Goal: Transaction & Acquisition: Purchase product/service

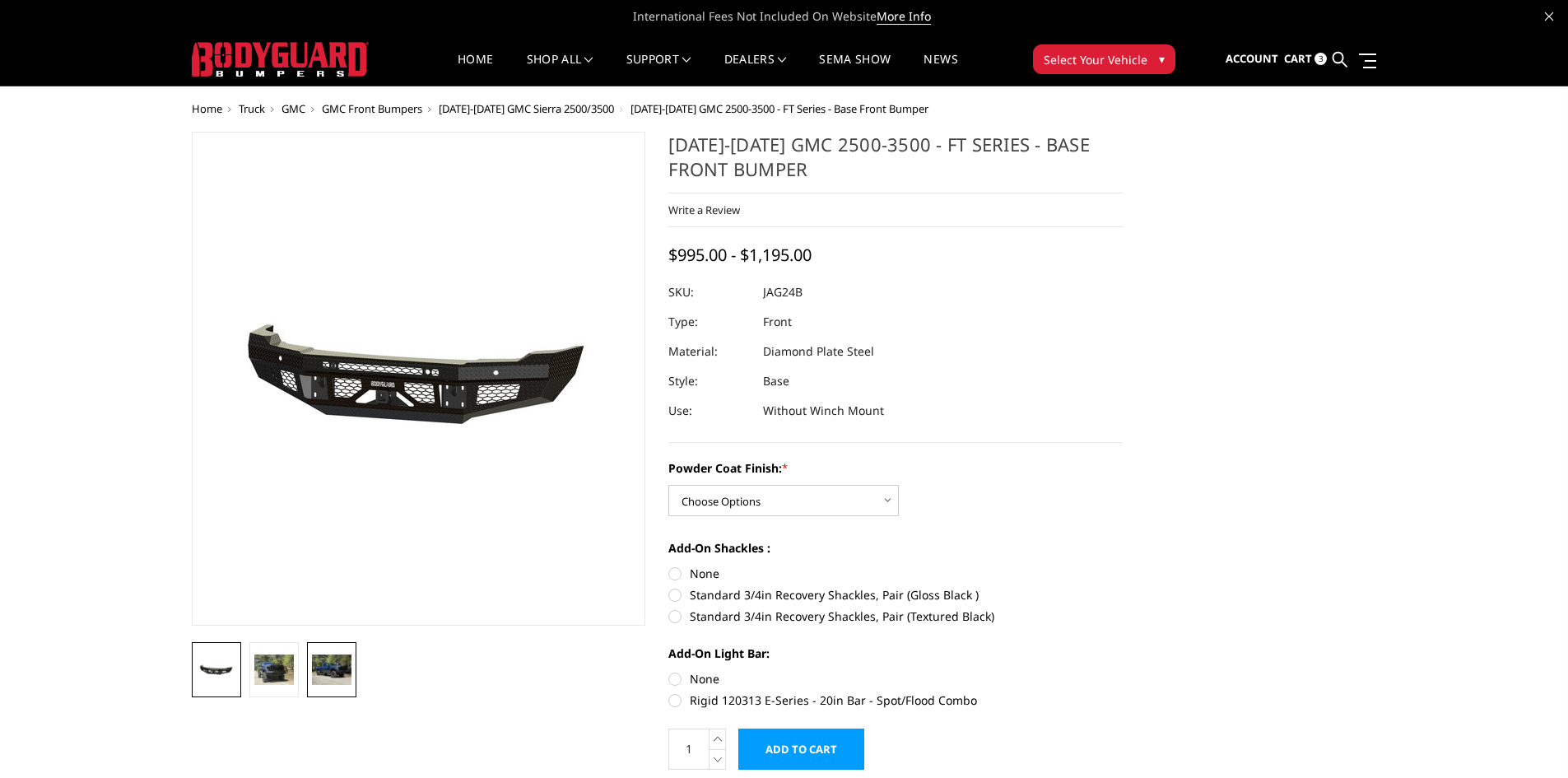
click at [332, 669] on img at bounding box center [332, 670] width 39 height 30
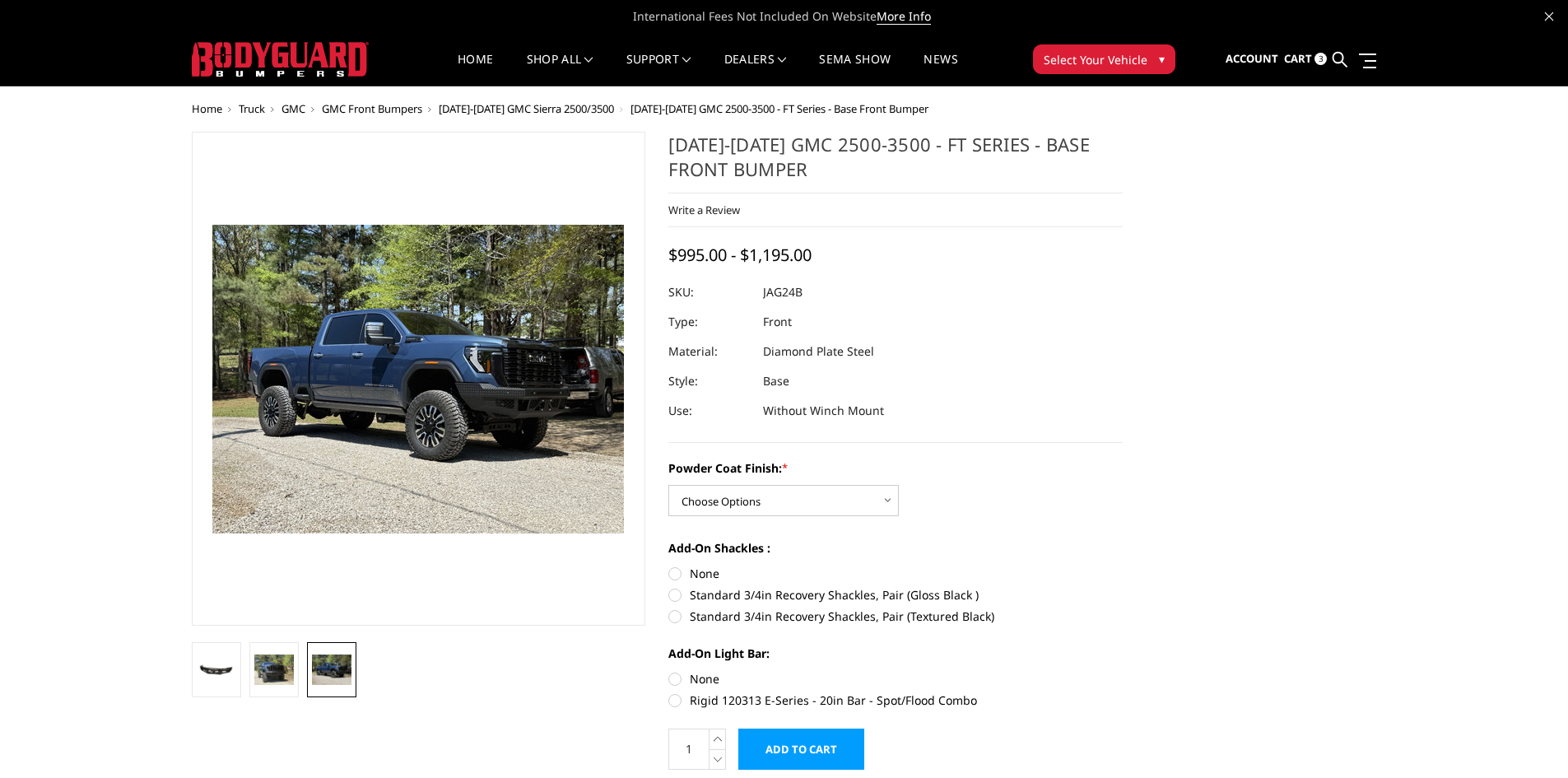
click at [308, 667] on link at bounding box center [332, 669] width 50 height 55
click at [269, 674] on img at bounding box center [274, 670] width 39 height 30
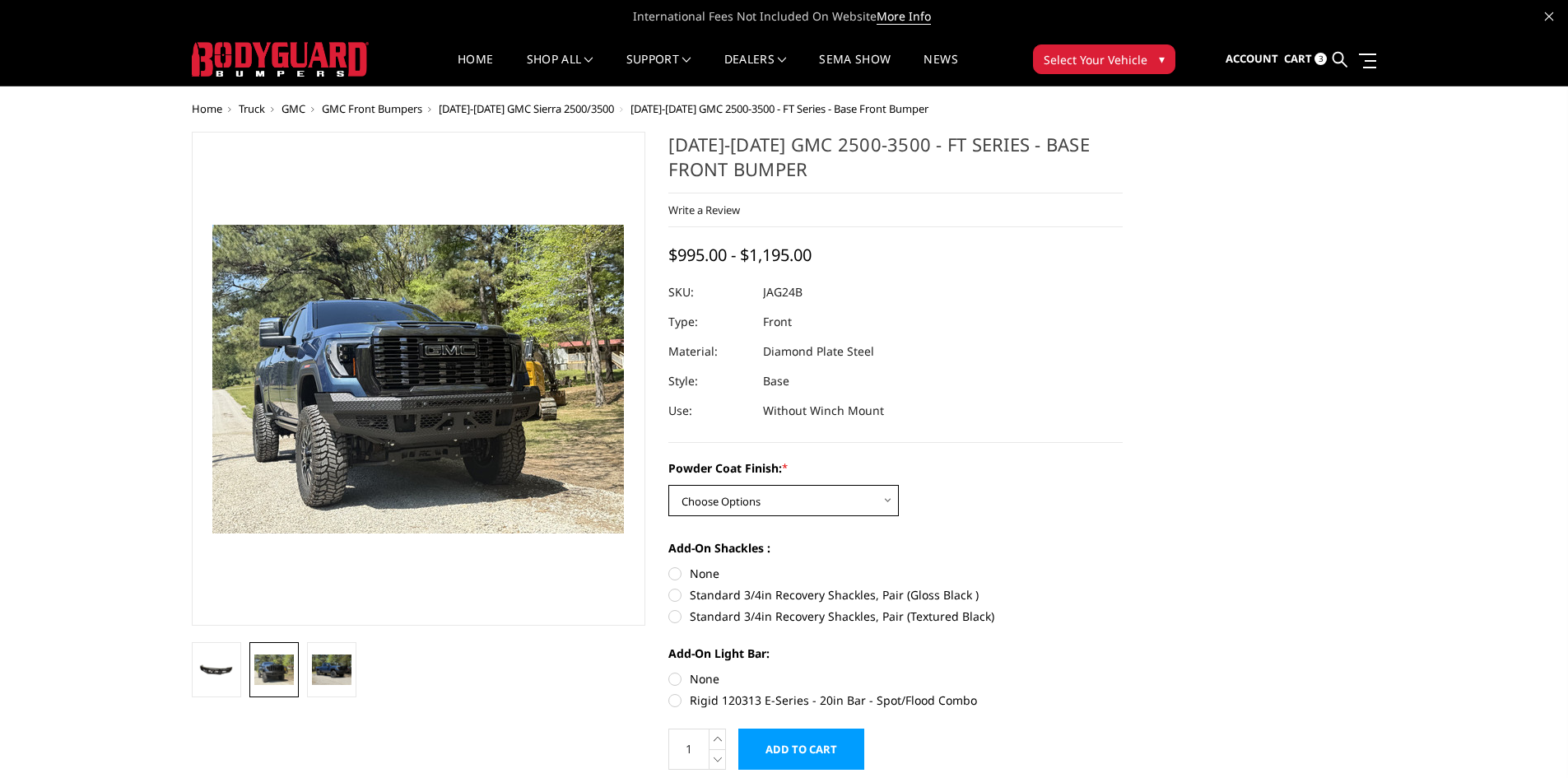
click at [780, 498] on select "Choose Options Bare Metal Gloss Black Powder Coat Textured Black Powder Coat" at bounding box center [783, 500] width 230 height 31
click at [1055, 437] on div "[DATE]-[DATE] GMC 2500-3500 - FT Series - Base Front Bumper Write a Review Writ…" at bounding box center [895, 287] width 455 height 311
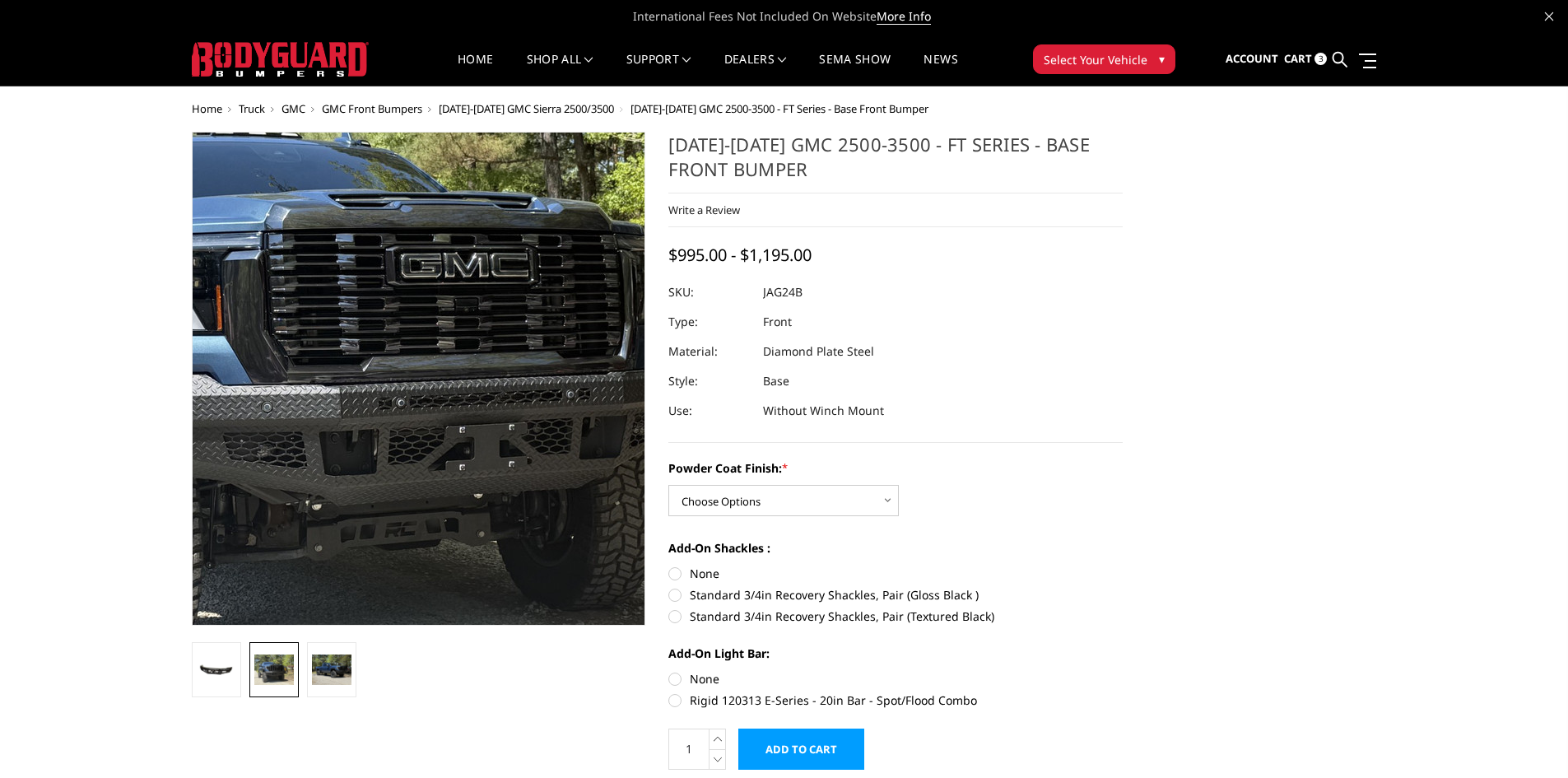
click at [446, 446] on img at bounding box center [382, 338] width 1053 height 790
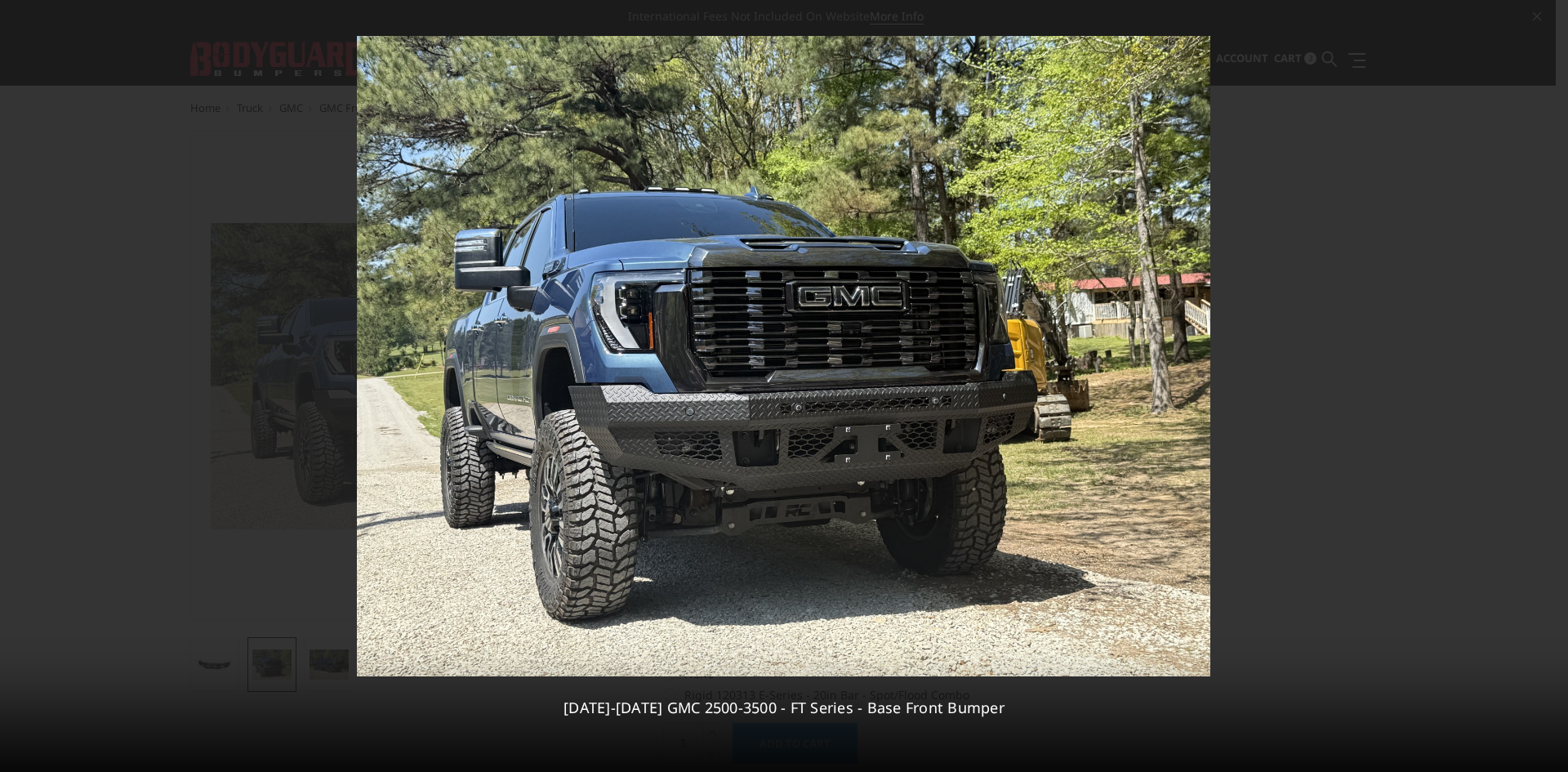
click at [1353, 489] on div at bounding box center [784, 386] width 1568 height 772
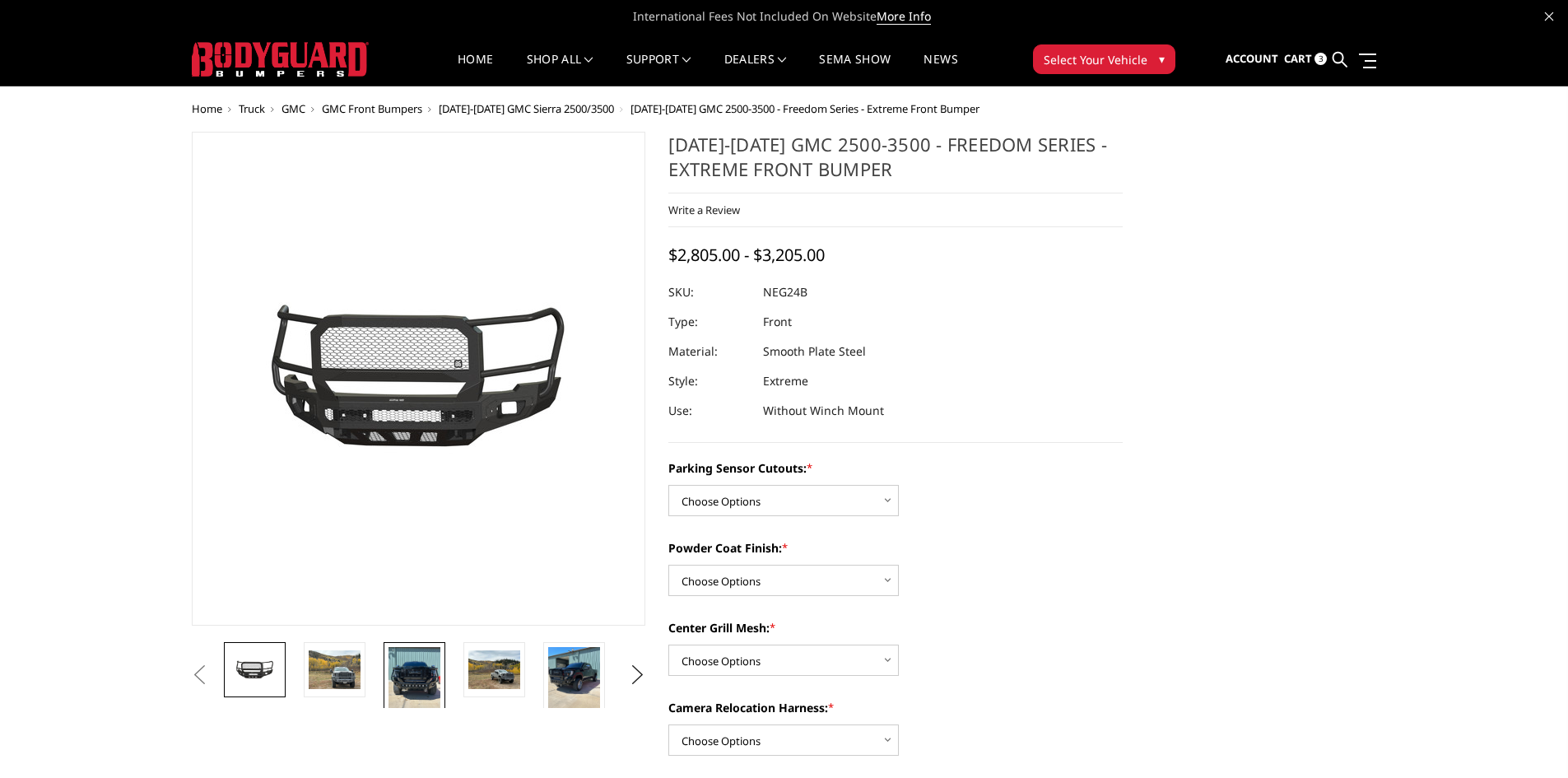
click at [415, 686] on img at bounding box center [414, 682] width 52 height 70
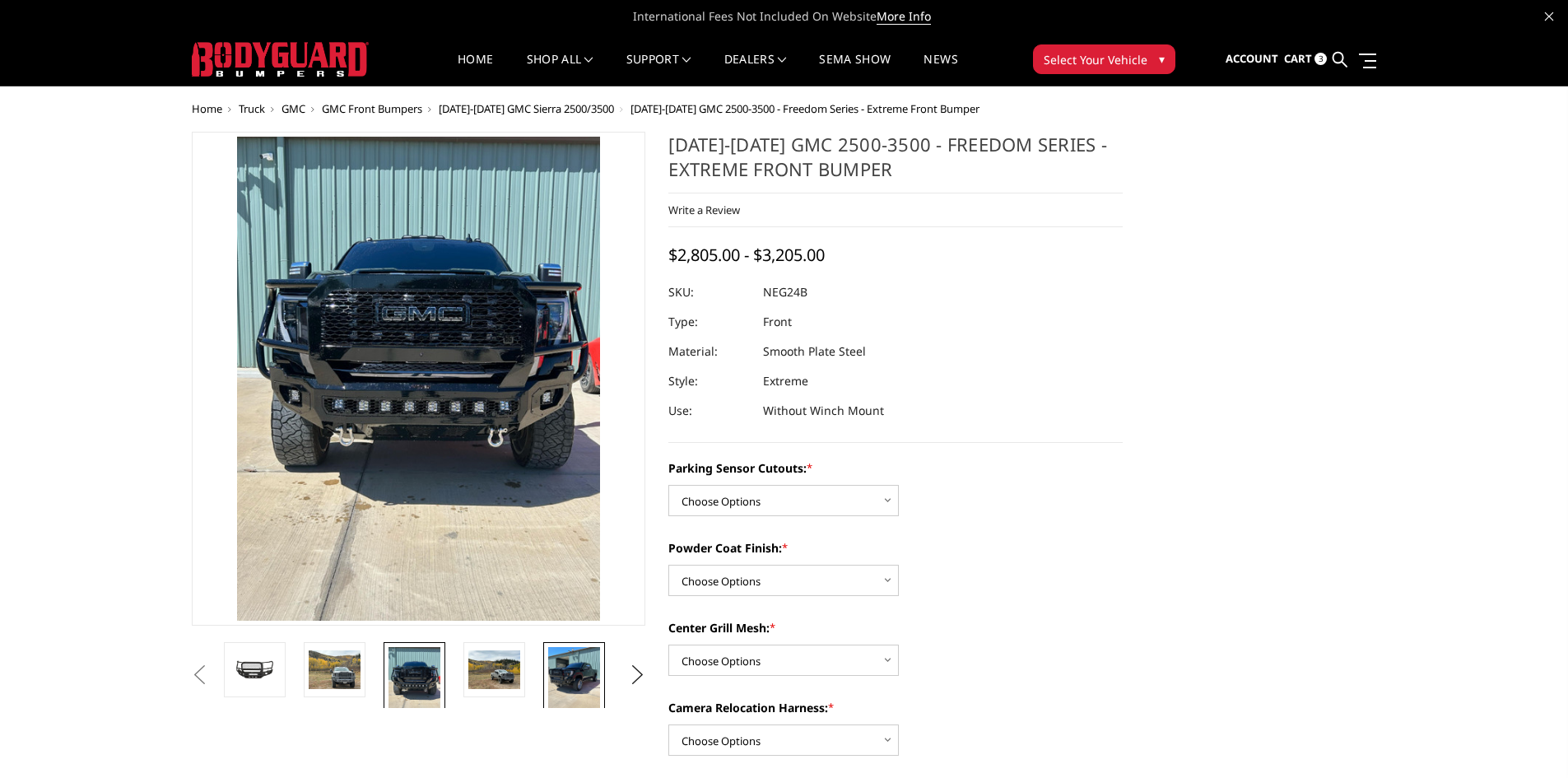
click at [577, 676] on img at bounding box center [573, 682] width 52 height 70
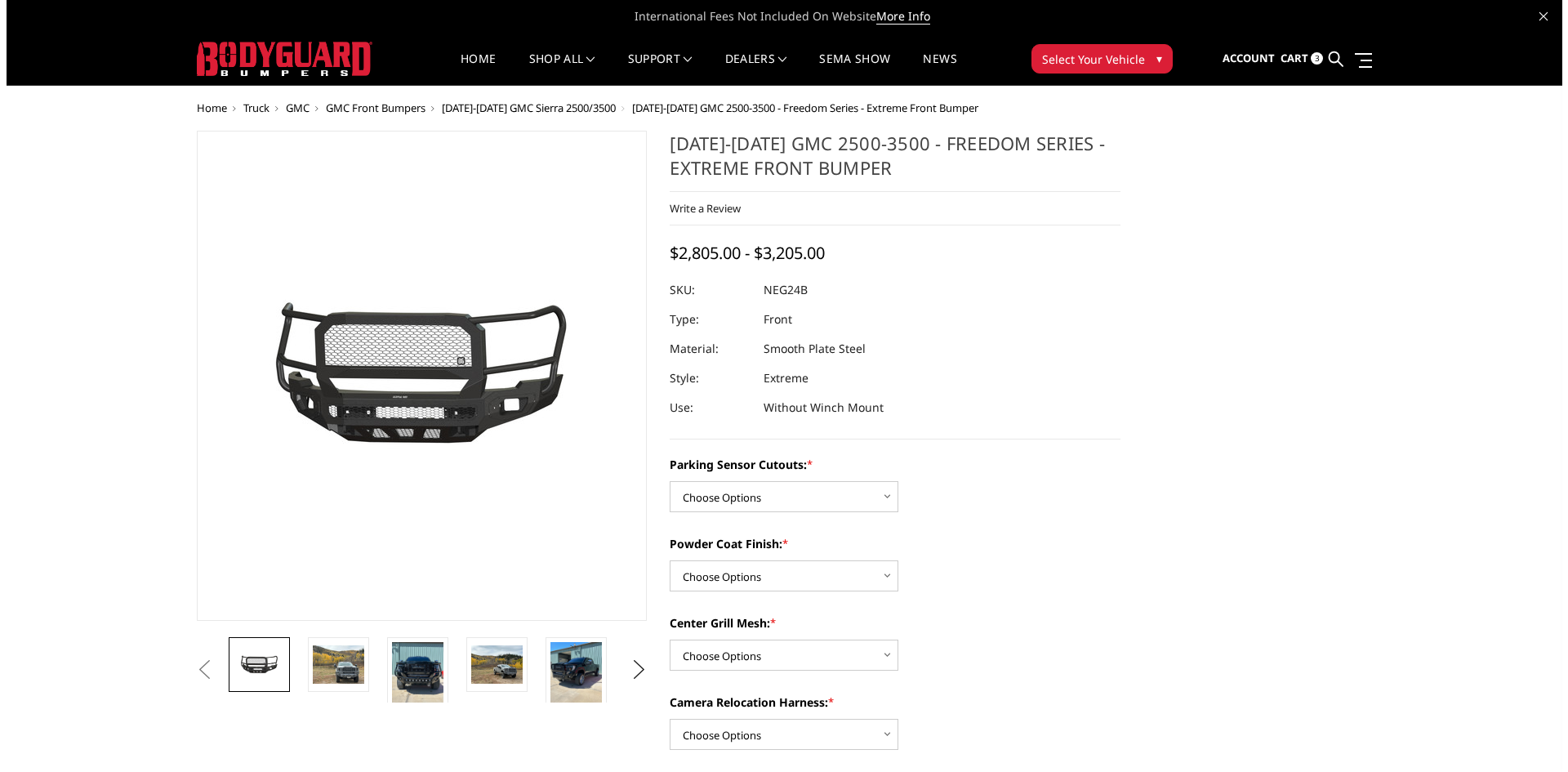
scroll to position [82, 0]
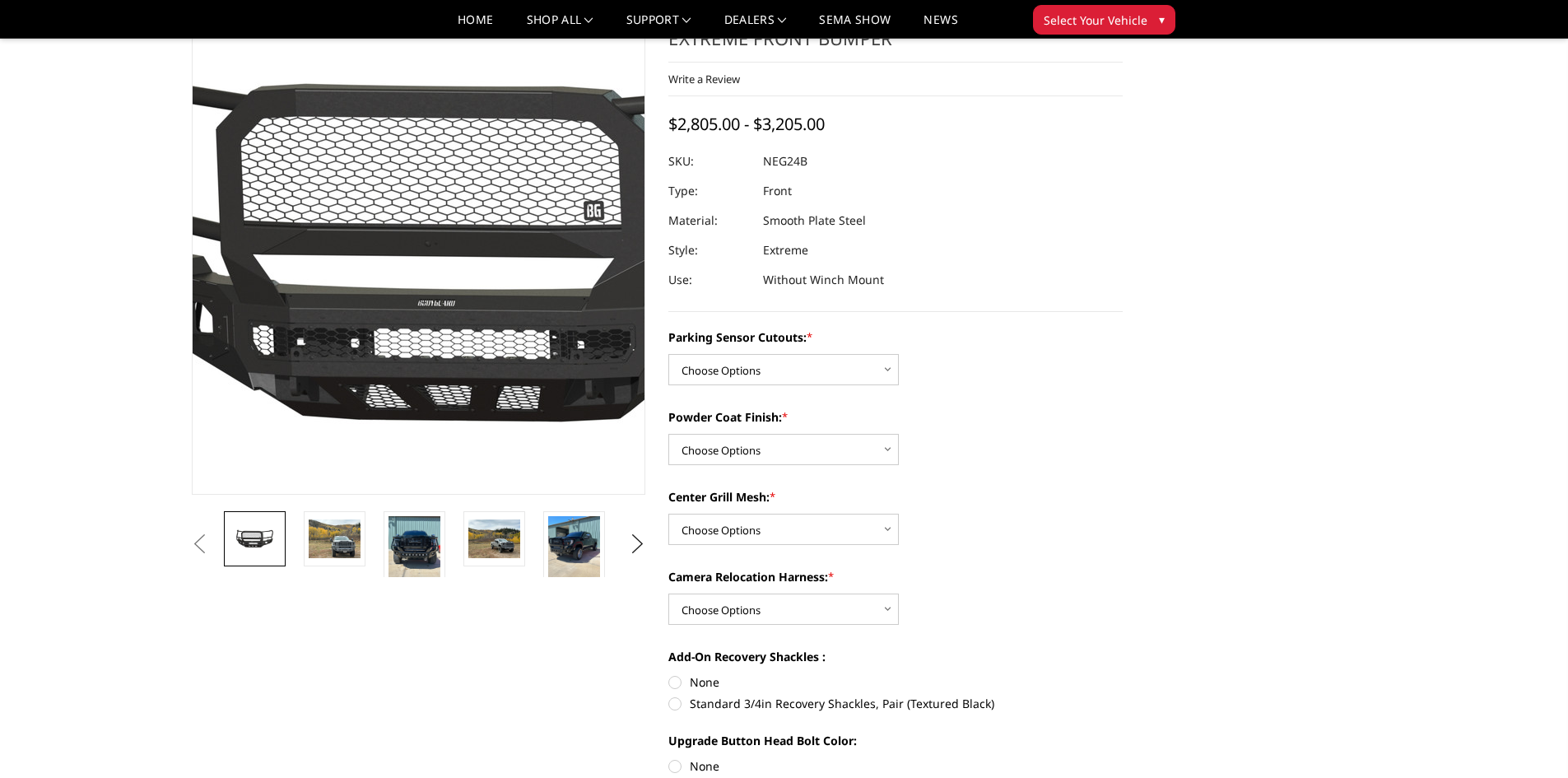
click at [364, 298] on img at bounding box center [490, 249] width 1053 height 493
